Goal: Check status

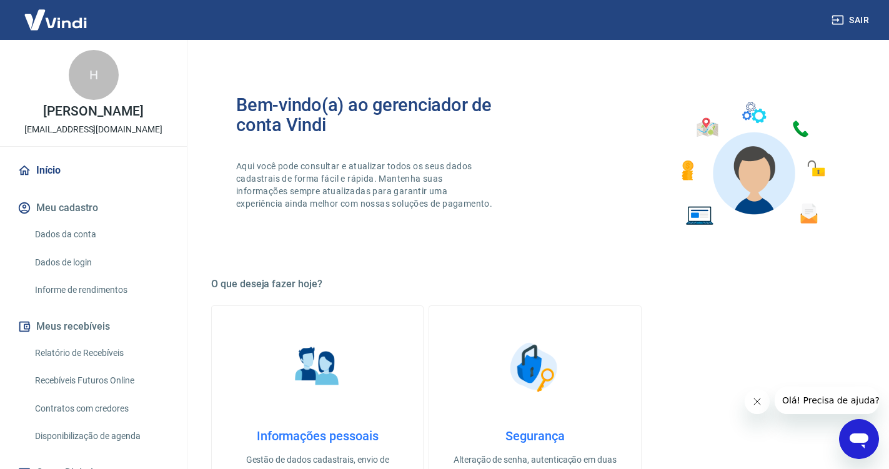
scroll to position [112, 0]
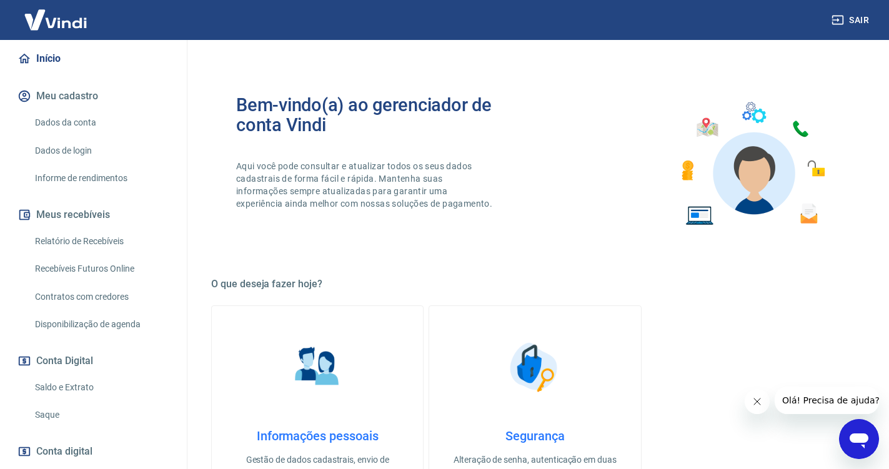
click at [76, 401] on link "Saldo e Extrato" at bounding box center [101, 388] width 142 height 26
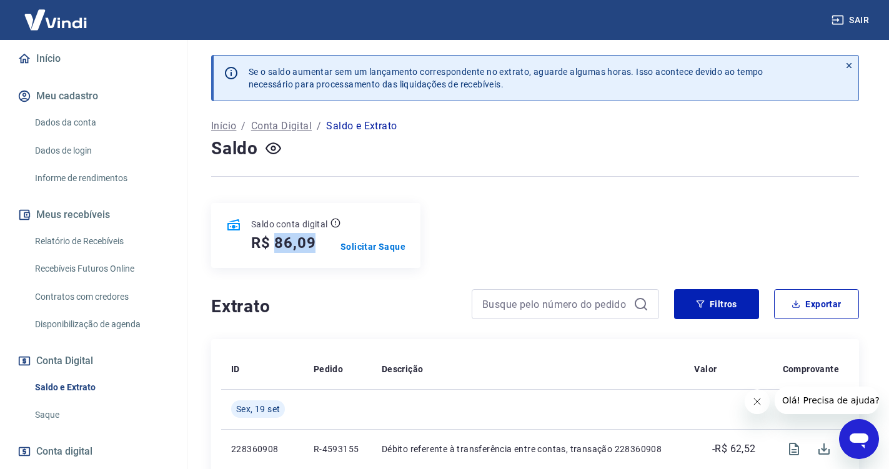
drag, startPoint x: 274, startPoint y: 244, endPoint x: 317, endPoint y: 245, distance: 43.1
click at [317, 245] on div "R$ 86,09" at bounding box center [295, 243] width 89 height 20
copy h5 "86,09"
